Goal: Task Accomplishment & Management: Manage account settings

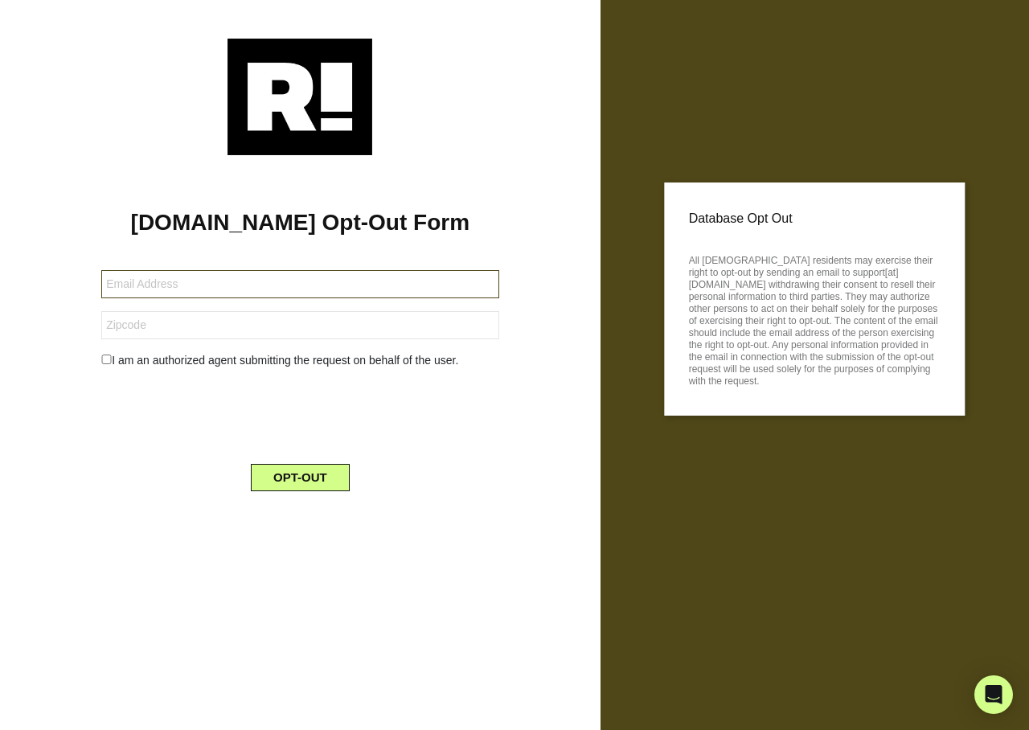
type input "loop_069@yahoo.com"
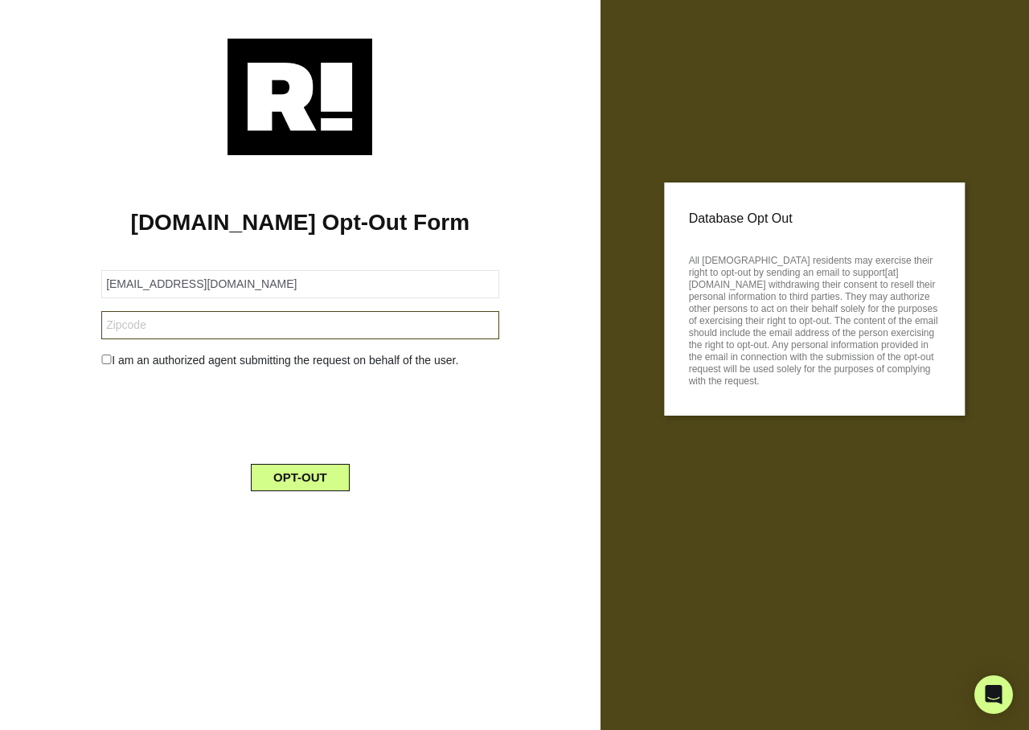
type input "15106"
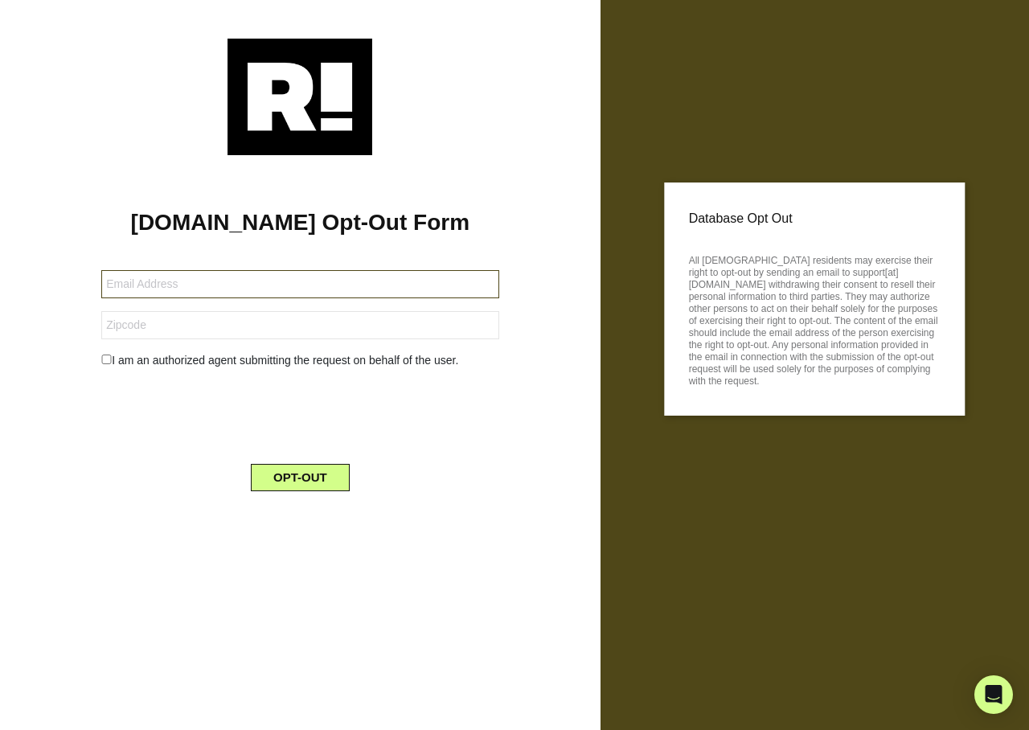
type input "[PERSON_NAME][EMAIL_ADDRESS][PERSON_NAME][DOMAIN_NAME]"
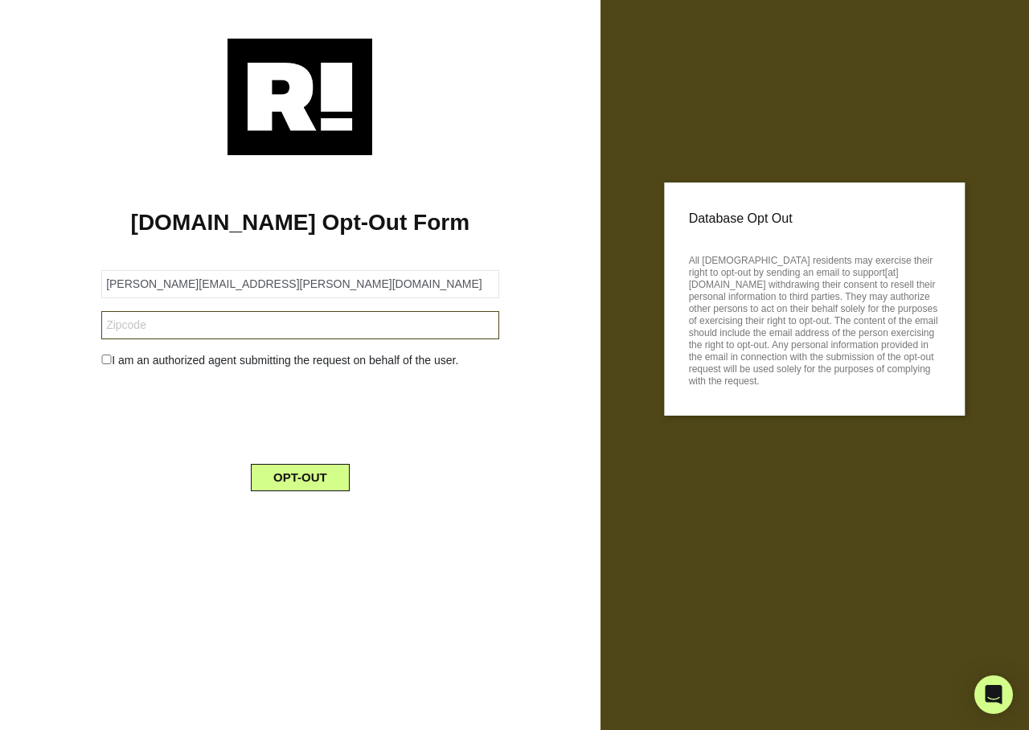
type input "20001"
